Goal: Task Accomplishment & Management: Complete application form

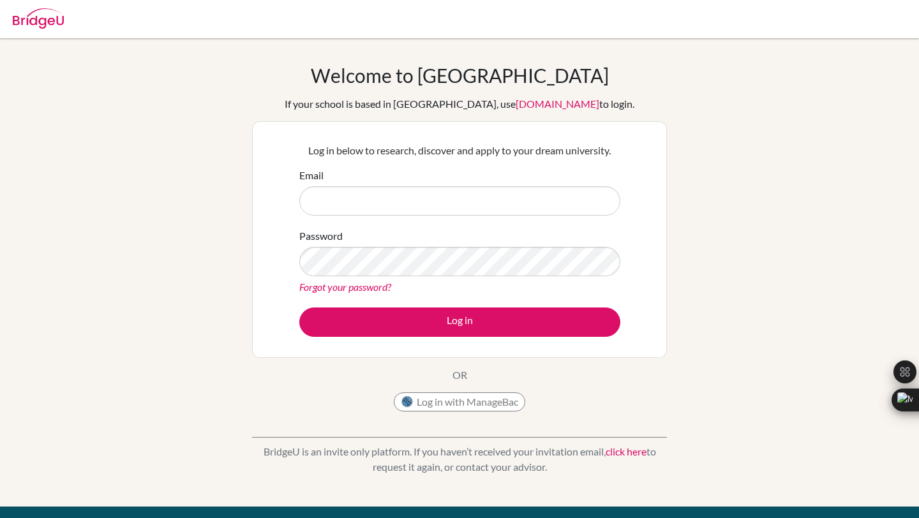
scroll to position [36, 0]
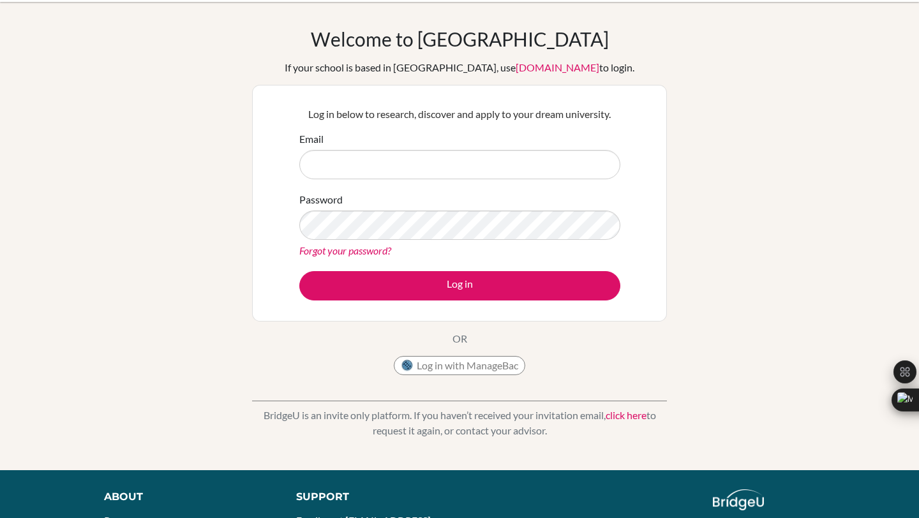
click at [416, 160] on input "Email" at bounding box center [459, 164] width 321 height 29
type input "[EMAIL_ADDRESS][DOMAIN_NAME]"
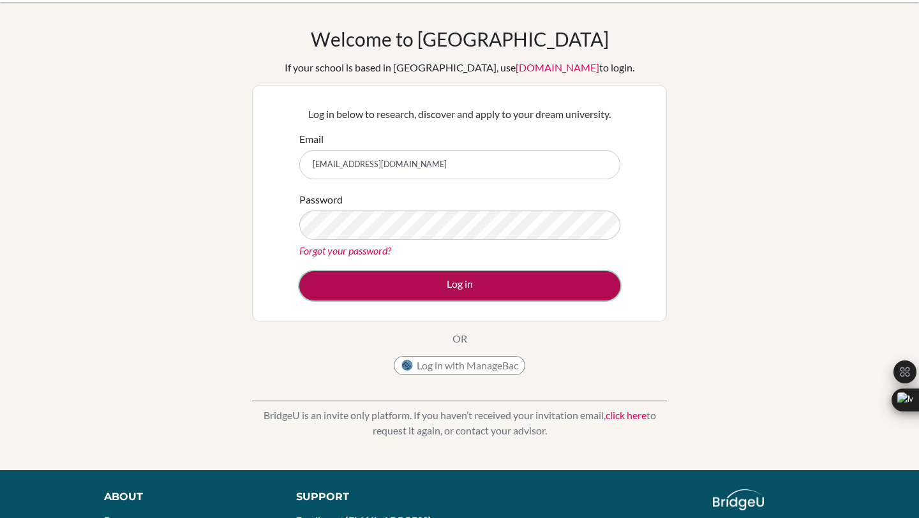
click at [420, 277] on button "Log in" at bounding box center [459, 285] width 321 height 29
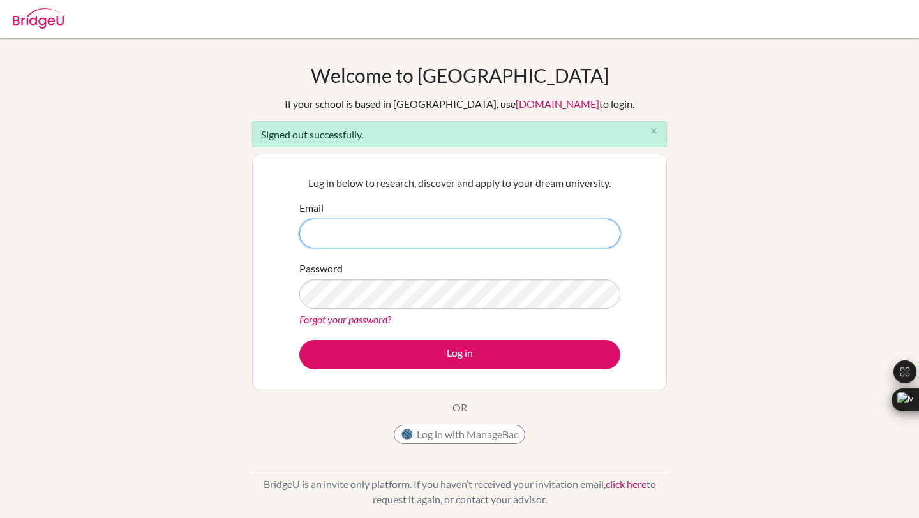
click at [377, 232] on input "Email" at bounding box center [459, 233] width 321 height 29
type input "[EMAIL_ADDRESS][DOMAIN_NAME]"
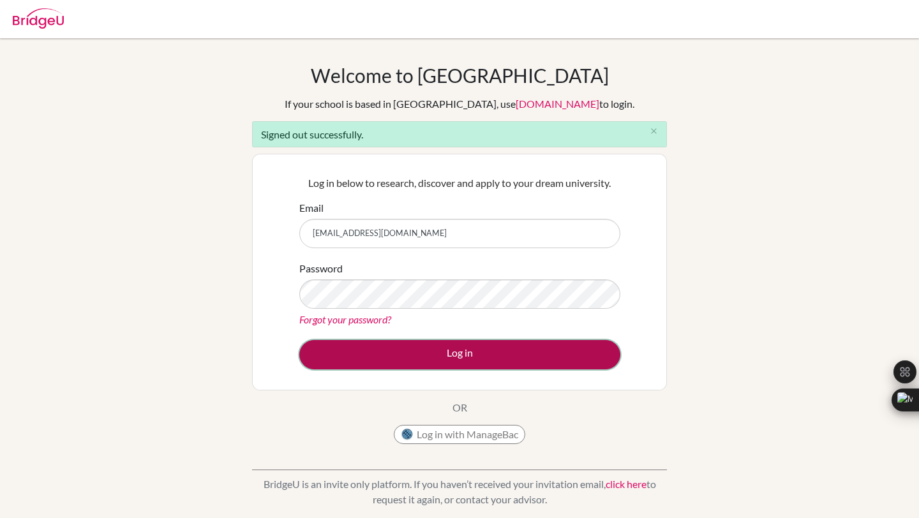
click at [399, 349] on button "Log in" at bounding box center [459, 354] width 321 height 29
